Goal: Task Accomplishment & Management: Manage account settings

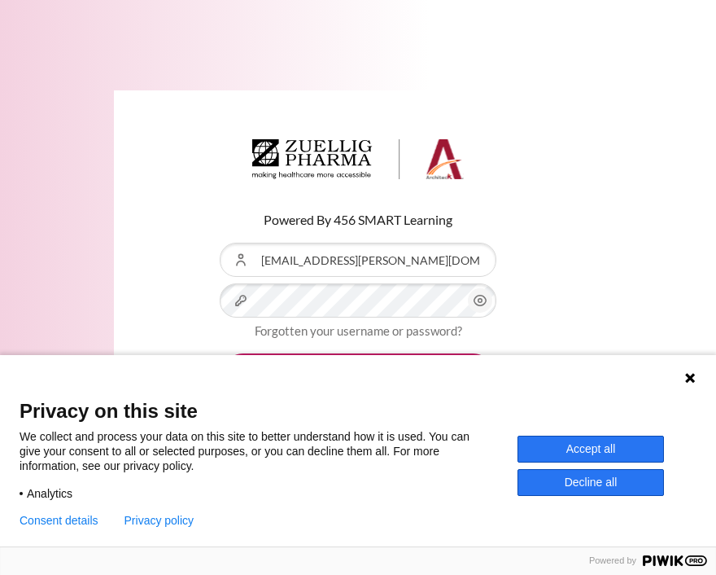
drag, startPoint x: 547, startPoint y: 299, endPoint x: 695, endPoint y: 368, distance: 163.5
click at [548, 299] on div "Powered By 456 SMART Learning Username or Email Address [EMAIL_ADDRESS][PERSON_…" at bounding box center [358, 270] width 488 height 360
click at [685, 376] on icon at bounding box center [690, 377] width 13 height 13
click at [690, 378] on div "Powered By 456 SMART Learning Username or Email Address wai.leong@zuelligpharma…" at bounding box center [358, 270] width 716 height 360
click at [665, 291] on div "Powered By 456 SMART Learning Username or Email Address wai.leong@zuelligpharma…" at bounding box center [358, 270] width 716 height 360
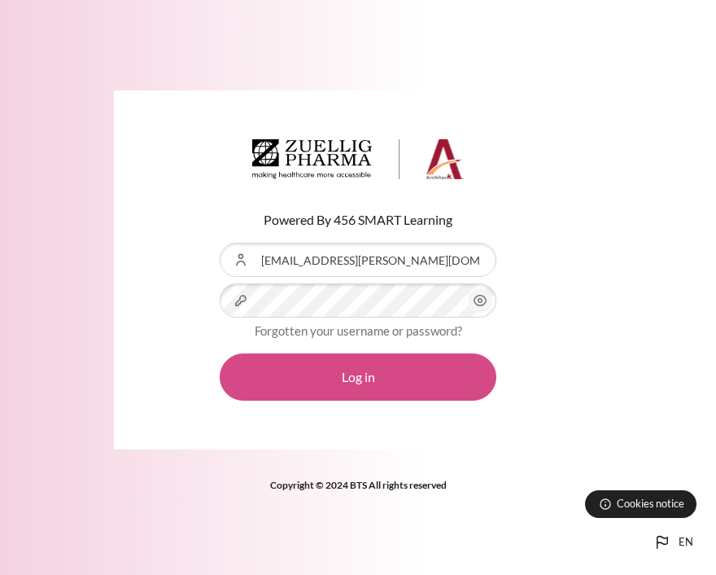
click at [400, 367] on button "Log in" at bounding box center [358, 376] width 277 height 47
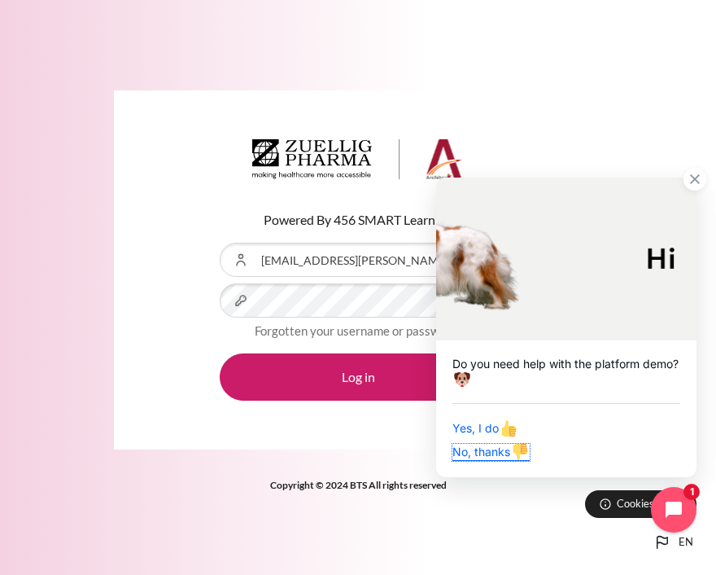
click at [492, 445] on span "No, thanks" at bounding box center [491, 451] width 77 height 14
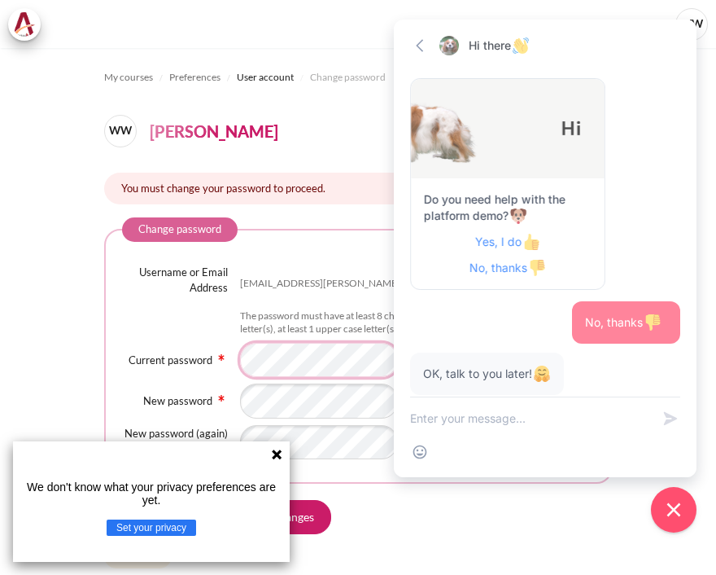
scroll to position [13, 0]
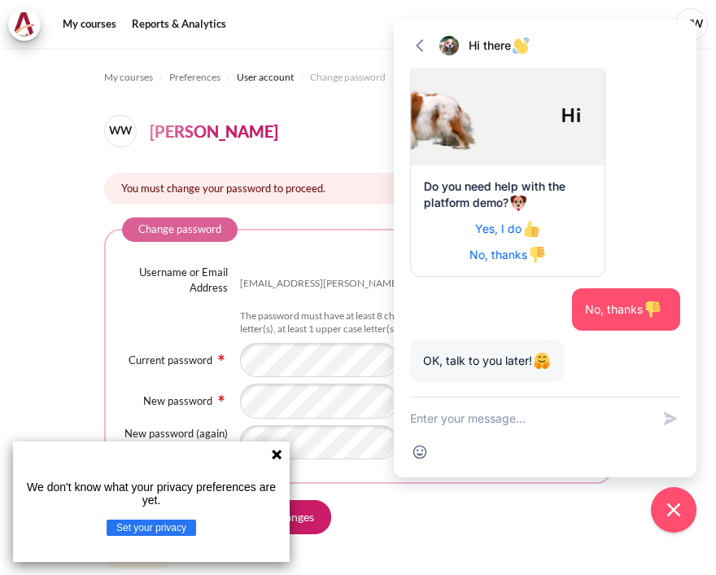
click at [277, 453] on icon at bounding box center [277, 454] width 10 height 10
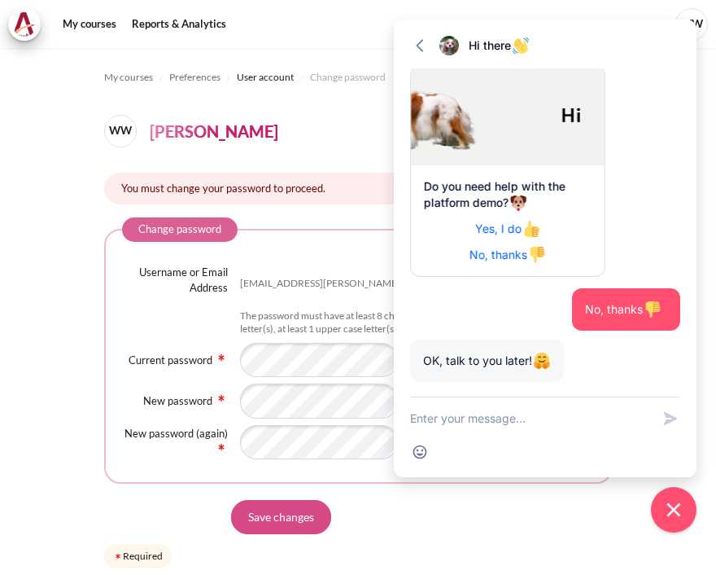
click at [281, 534] on input "Save changes" at bounding box center [281, 517] width 100 height 34
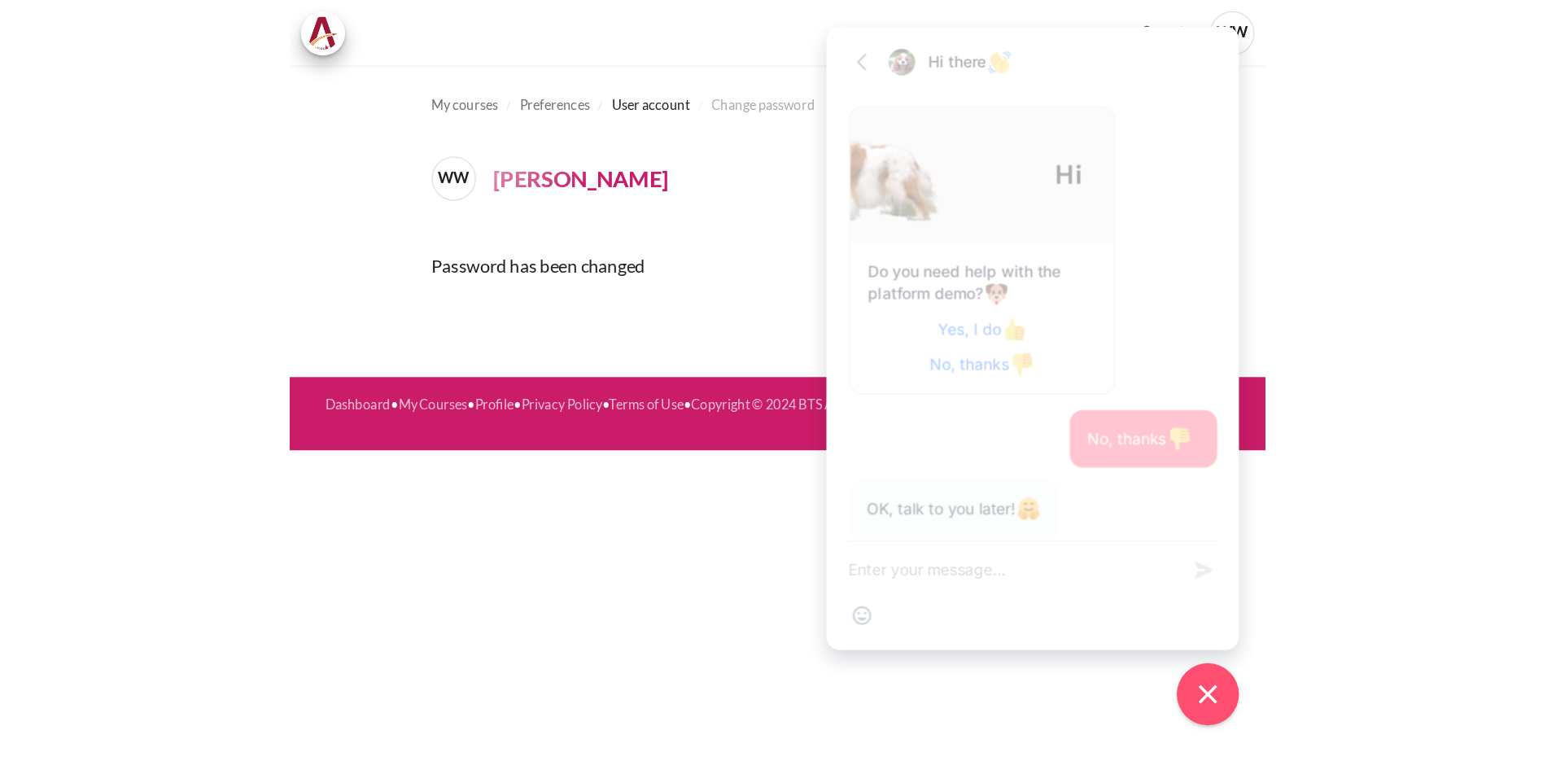
scroll to position [13, 0]
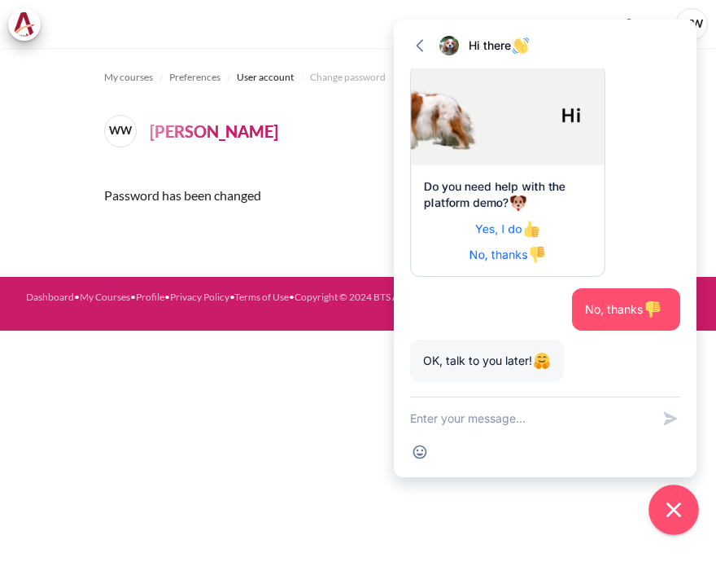
click at [678, 511] on icon "Close chat widget" at bounding box center [674, 509] width 25 height 25
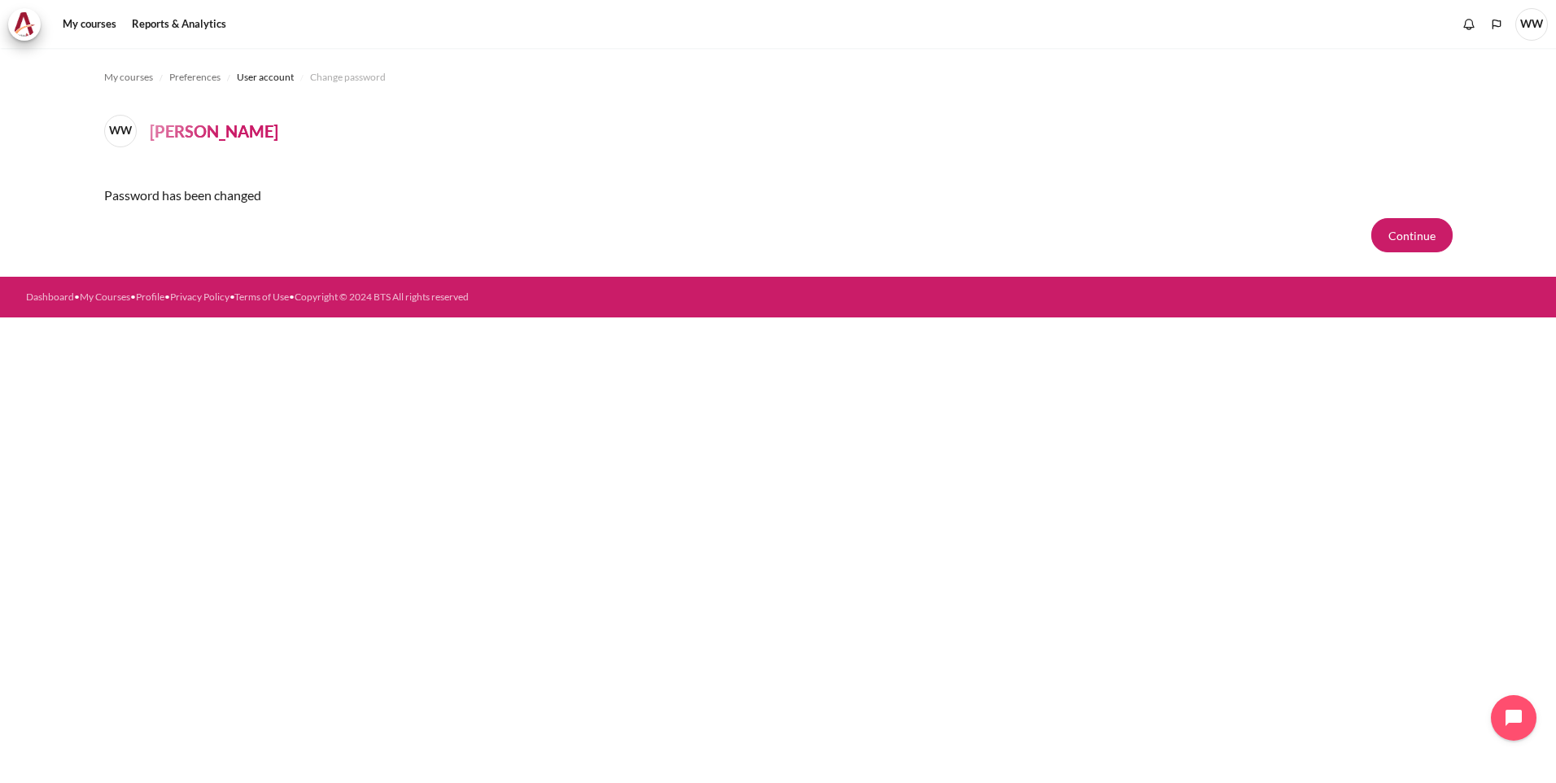
click at [715, 132] on section "My courses Preferences User account Change password WW Wai Leong Wong Password …" at bounding box center [778, 162] width 1556 height 229
click at [715, 237] on button "Continue" at bounding box center [1412, 235] width 81 height 34
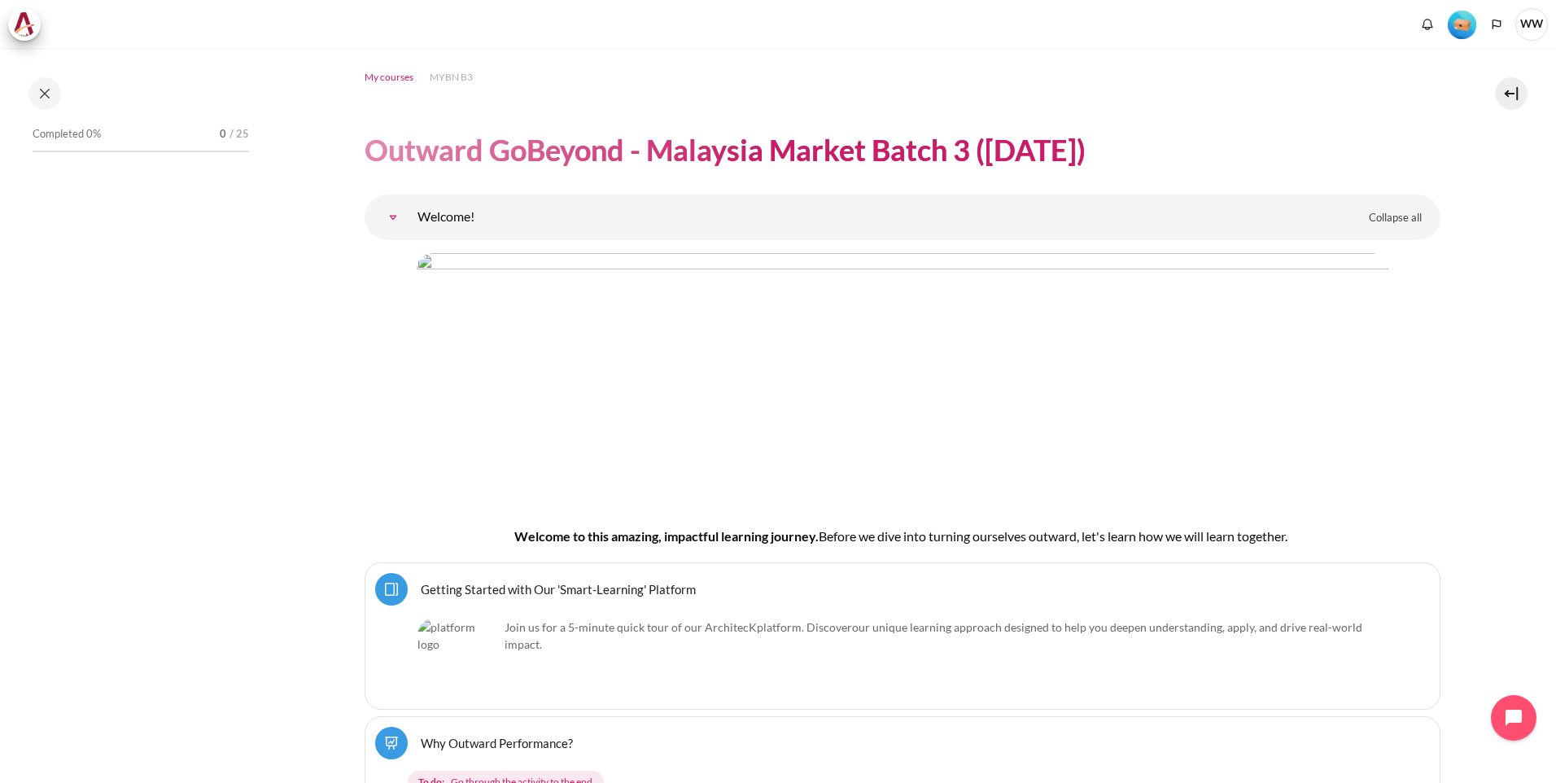
click at [387, 81] on span "My courses" at bounding box center [389, 77] width 49 height 15
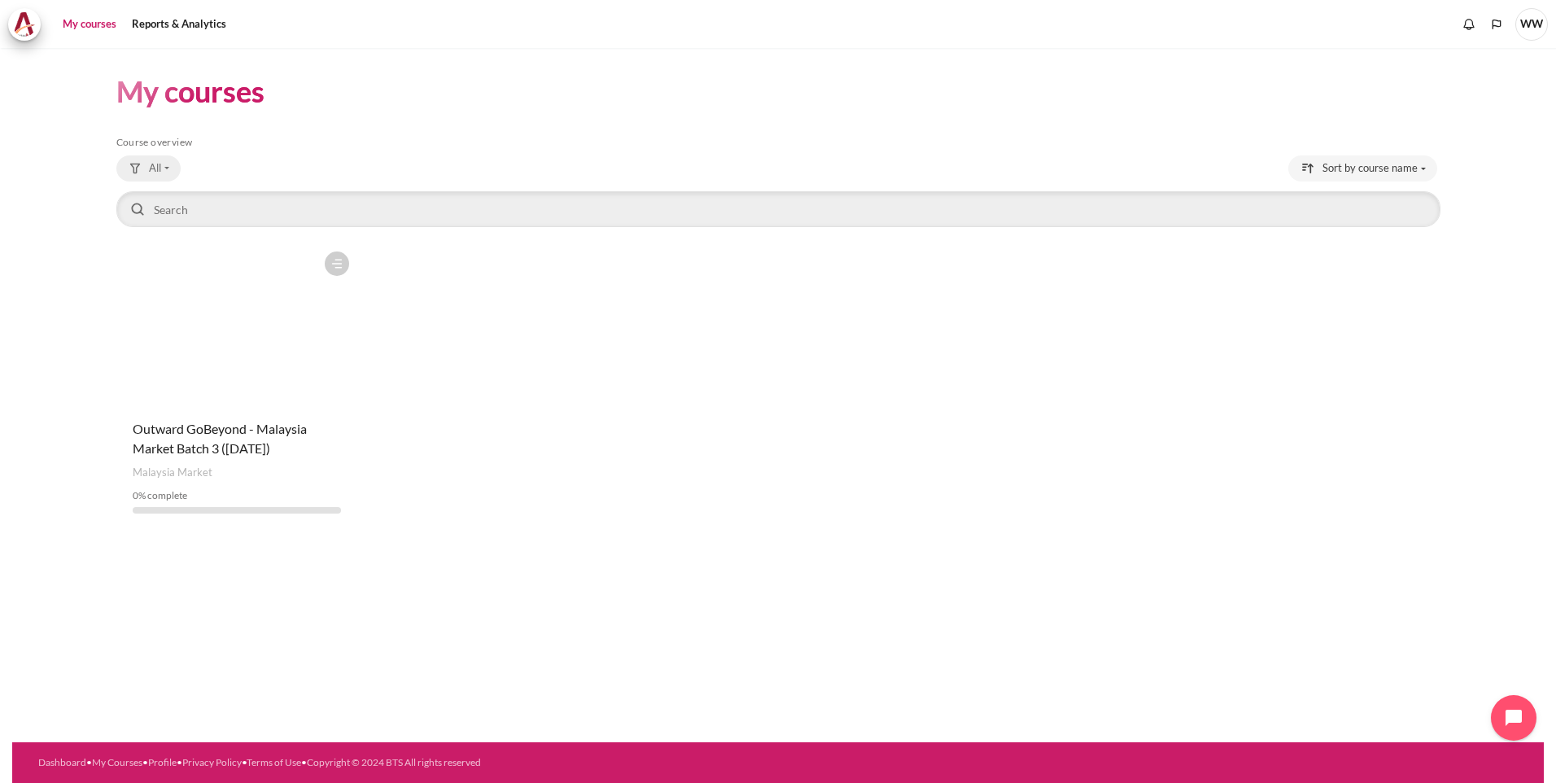
click at [145, 173] on button "All" at bounding box center [148, 168] width 64 height 26
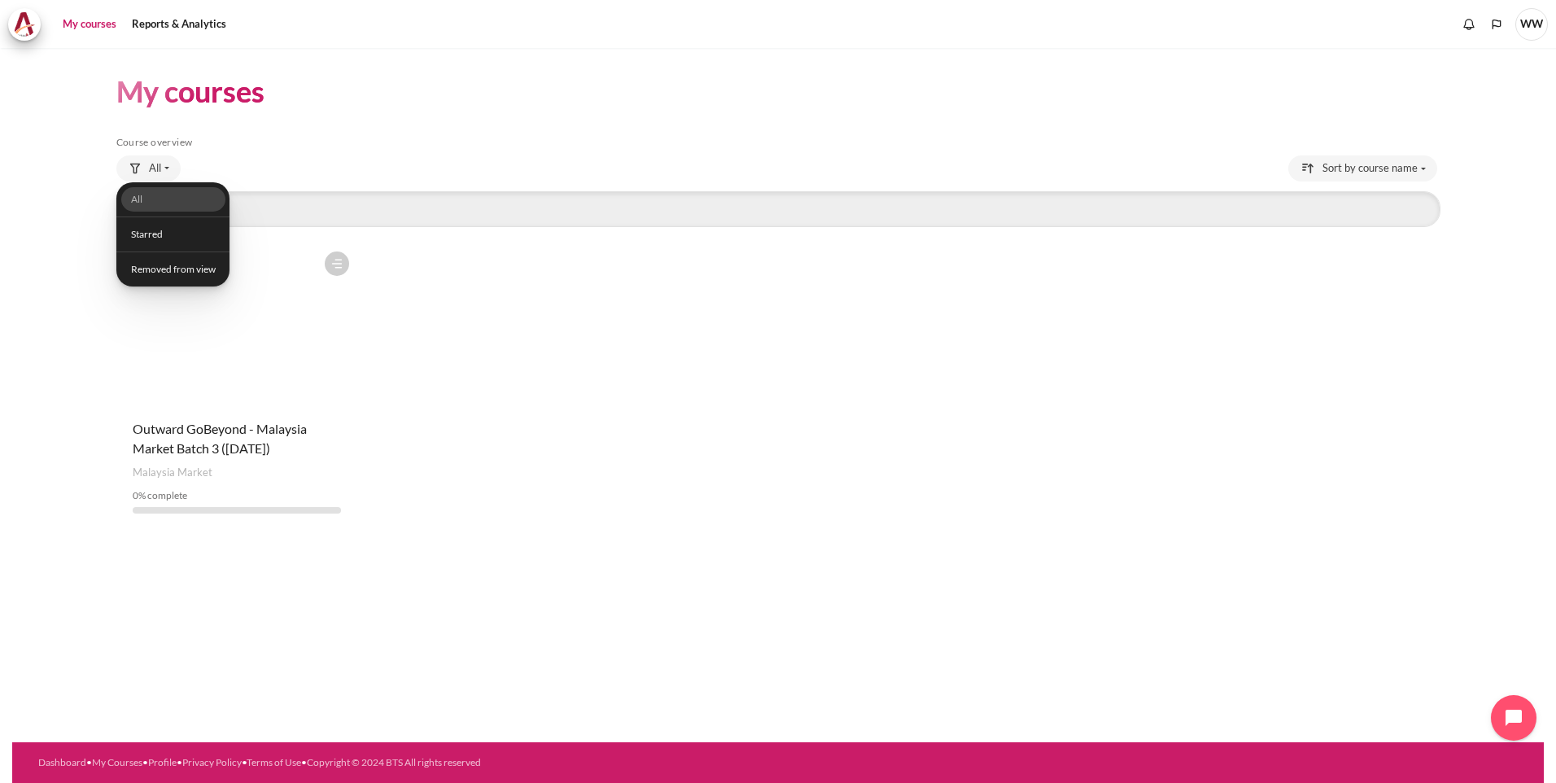
click at [544, 387] on div "Course is starred Actions for course Outward GoBeyond - Malaysia Market Batch 3…" at bounding box center [778, 384] width 1324 height 283
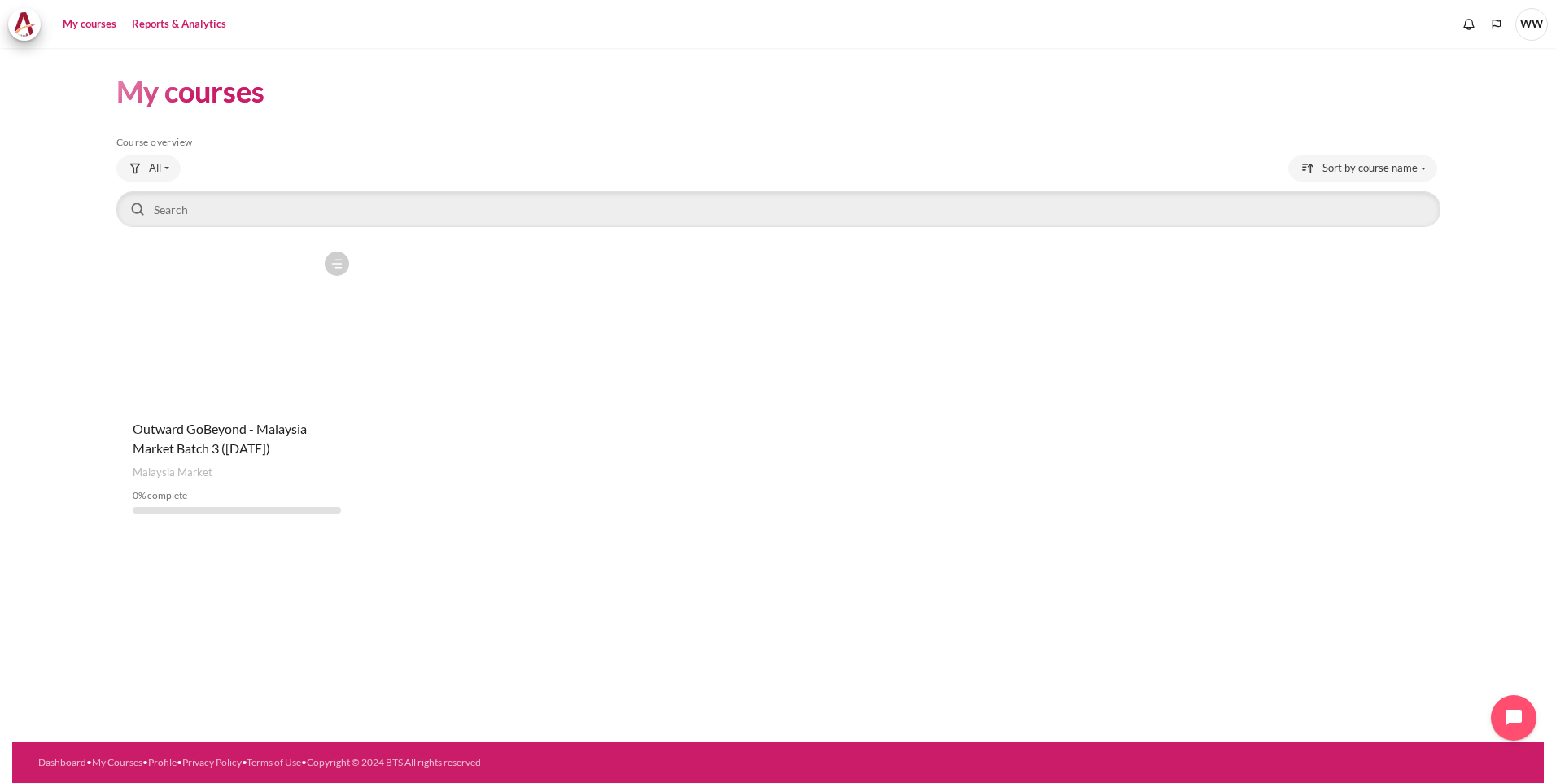
click at [155, 15] on link "Reports & Analytics" at bounding box center [179, 24] width 106 height 33
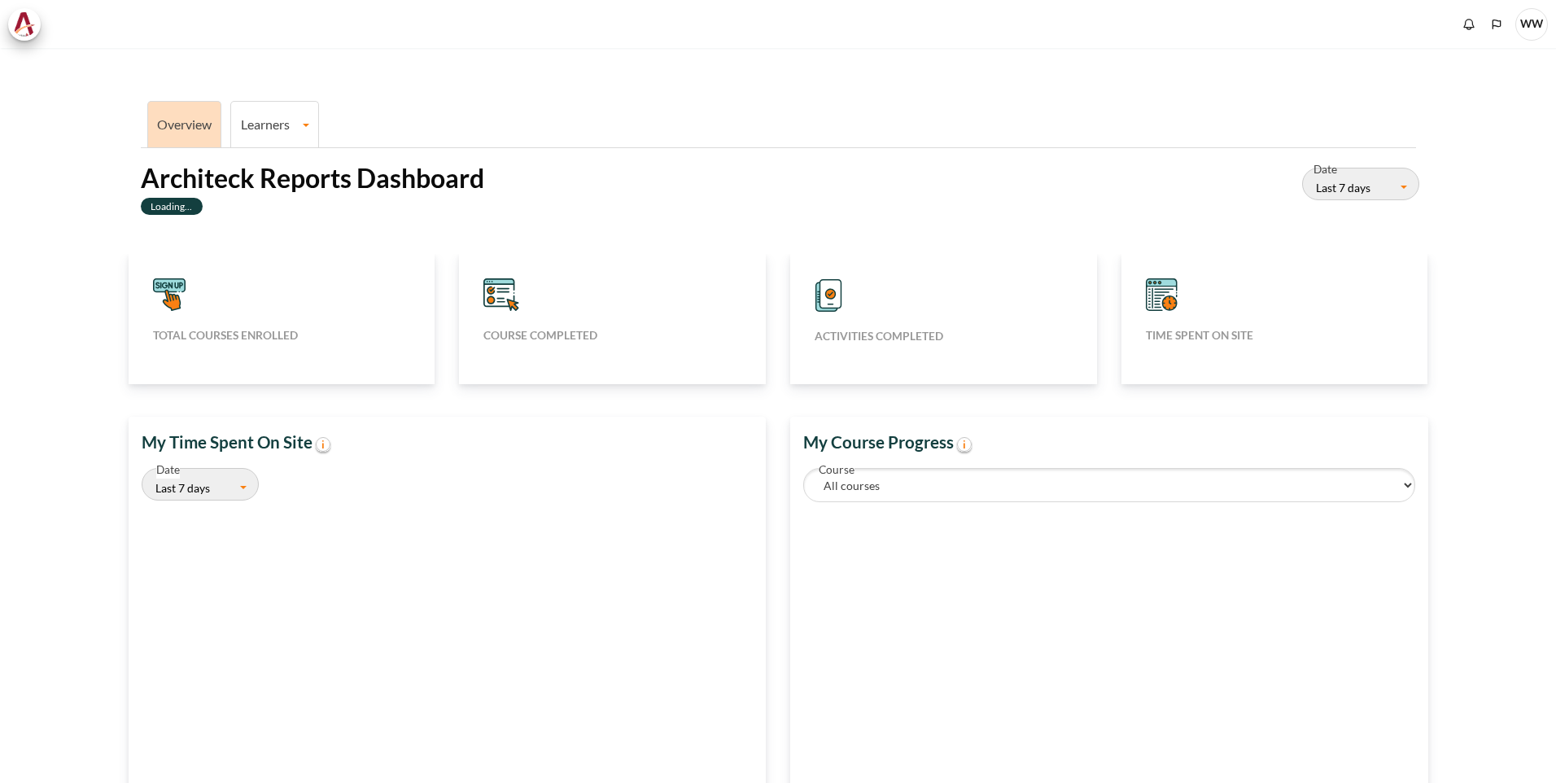
click at [256, 138] on li "Learners Learner Course Progress" at bounding box center [274, 124] width 89 height 46
click at [295, 119] on link "Learners" at bounding box center [274, 123] width 87 height 15
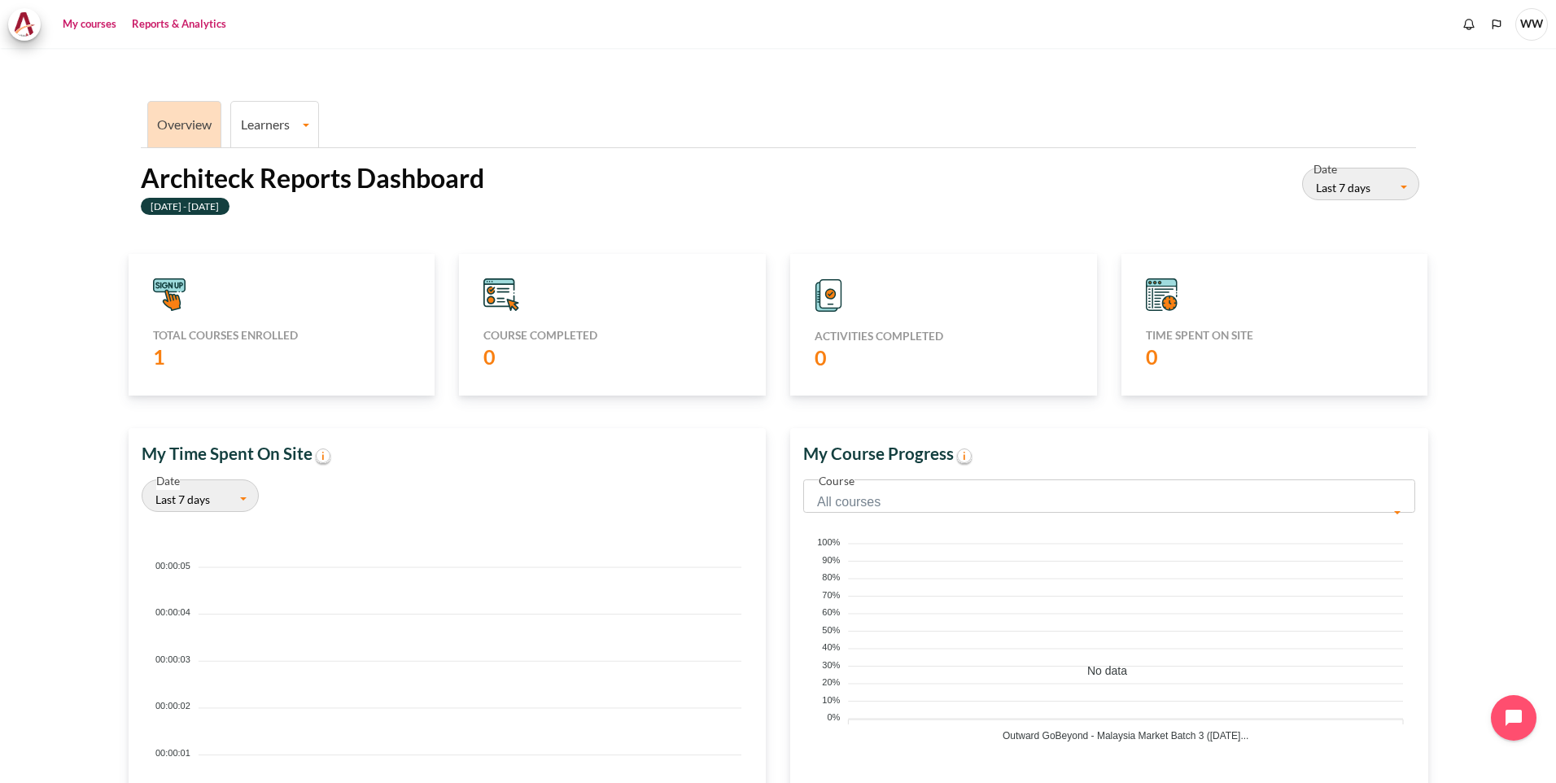
click at [90, 28] on link "My courses" at bounding box center [89, 24] width 65 height 33
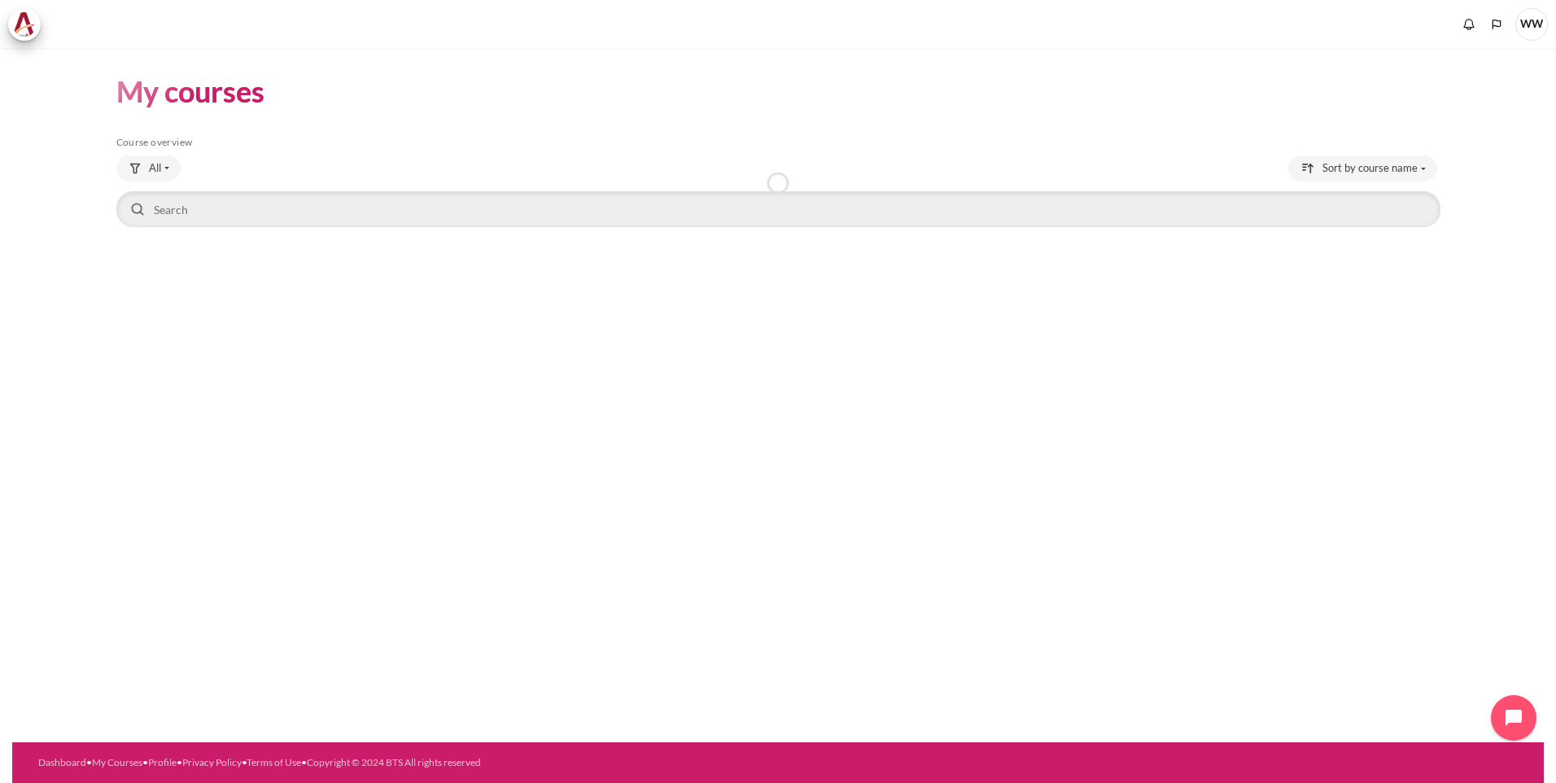
click at [341, 185] on div "All All Starred Removed from view" at bounding box center [778, 192] width 1324 height 75
click at [317, 213] on input "Search courses" at bounding box center [778, 209] width 1324 height 36
drag, startPoint x: 219, startPoint y: 437, endPoint x: 214, endPoint y: 420, distance: 17.8
click at [221, 434] on div "My courses Skip Course overview Course overview All" at bounding box center [778, 395] width 1532 height 694
click at [161, 170] on button "All" at bounding box center [148, 168] width 64 height 26
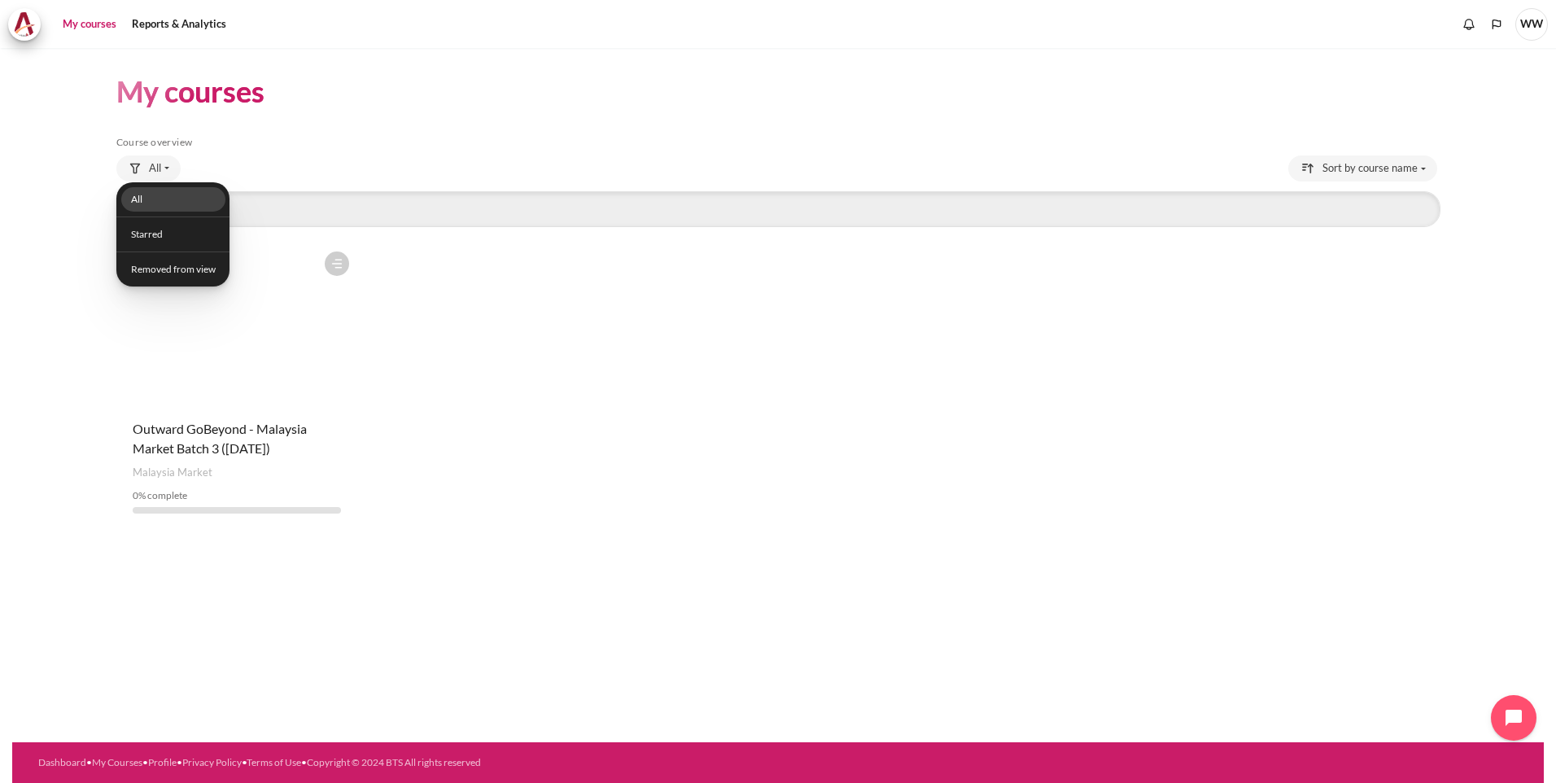
click at [169, 202] on link "All" at bounding box center [172, 199] width 104 height 25
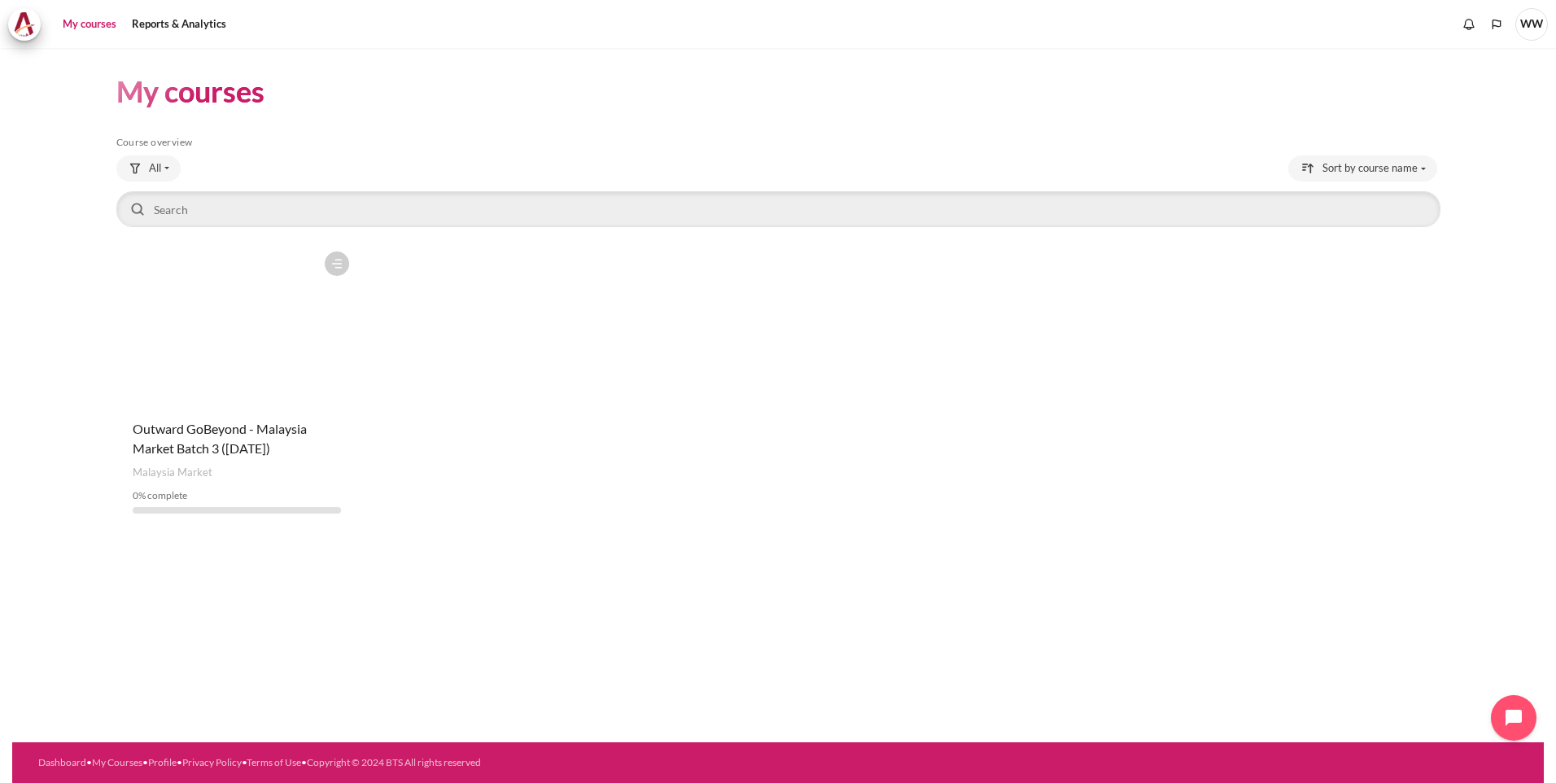
click at [252, 357] on figure "Content" at bounding box center [237, 324] width 242 height 163
